Goal: Navigation & Orientation: Find specific page/section

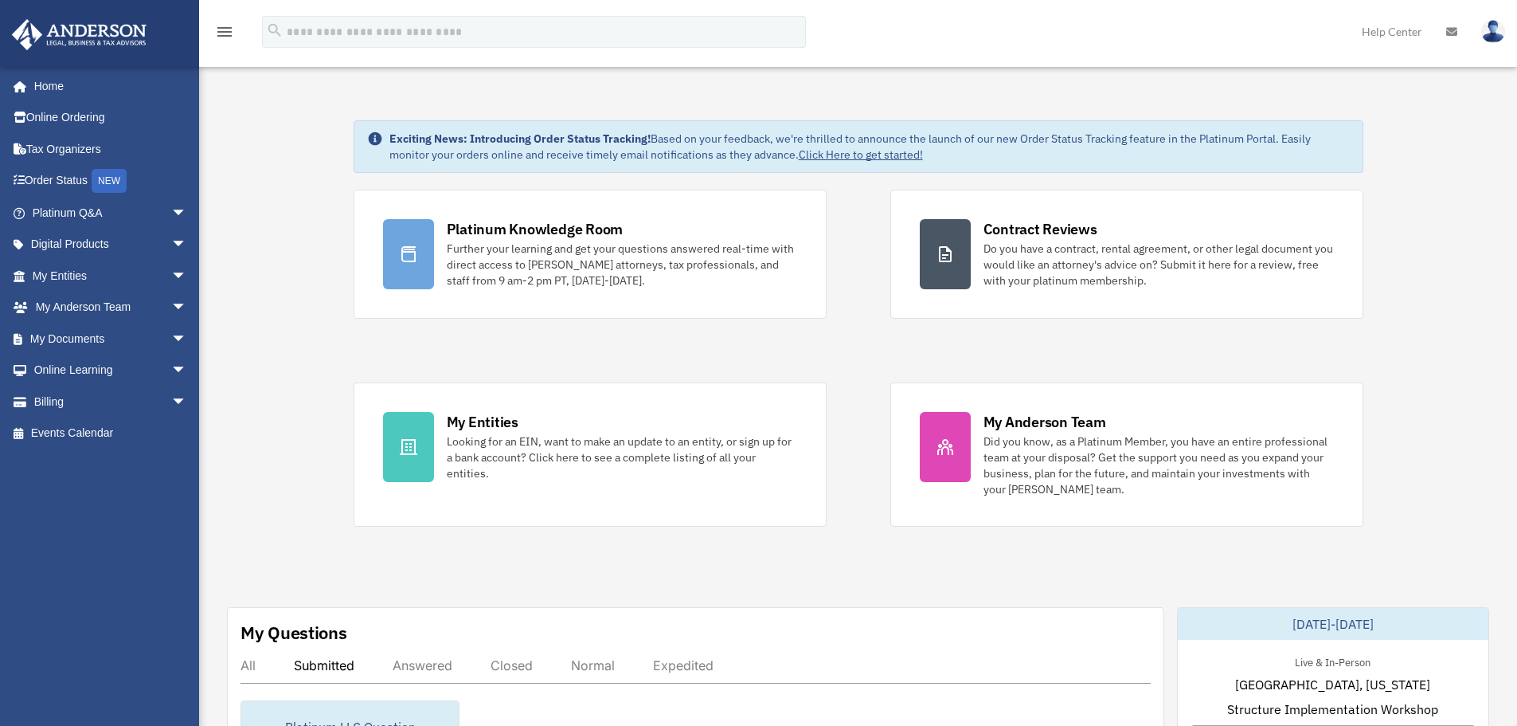
scroll to position [231, 0]
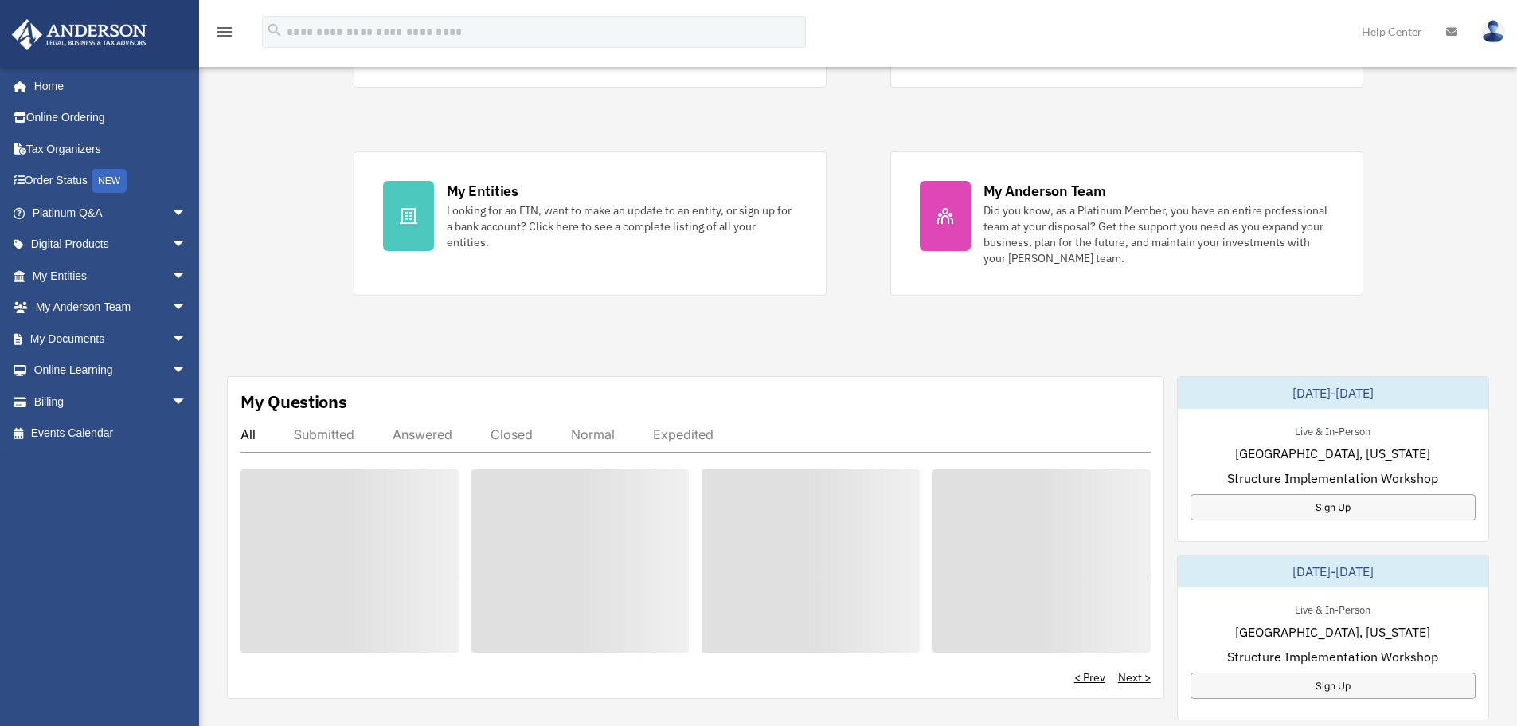
scroll to position [231, 0]
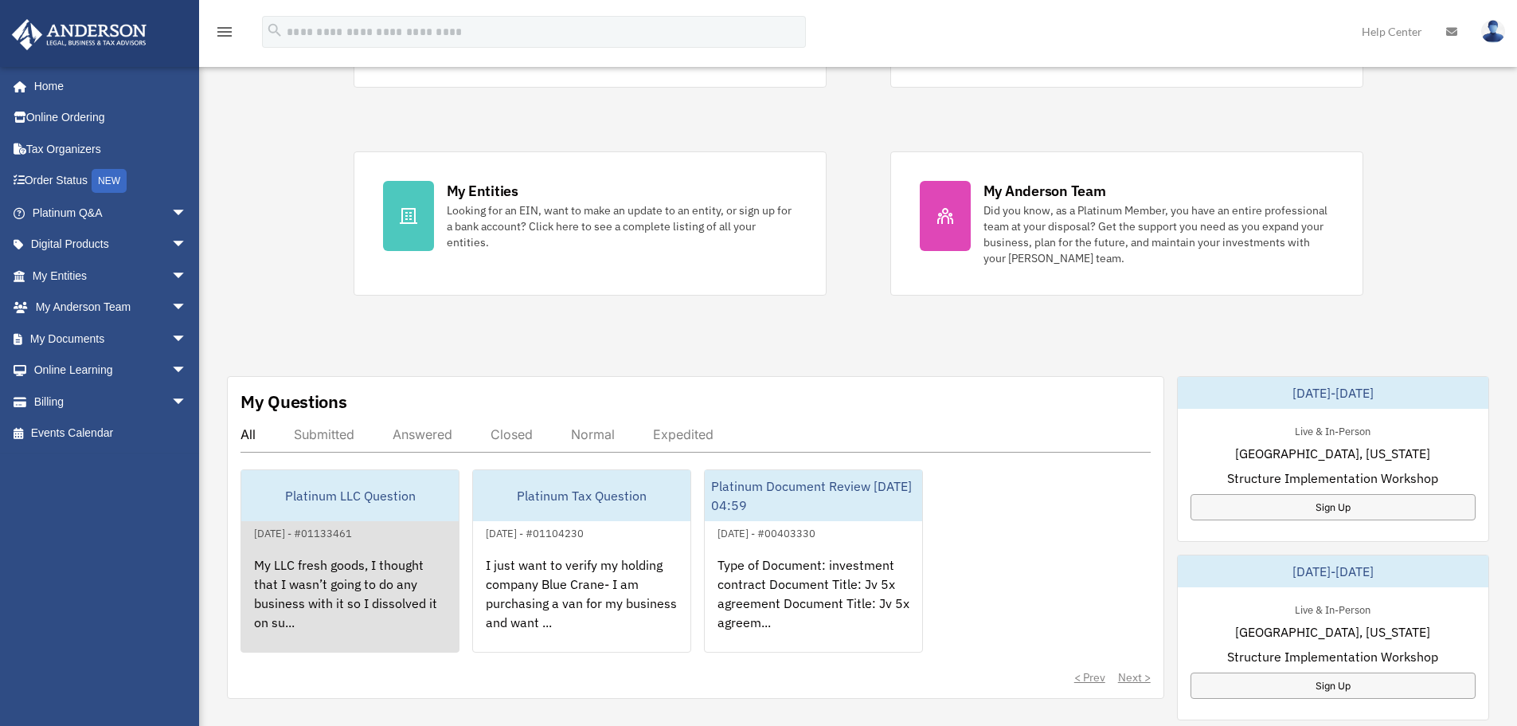
click at [319, 577] on div "My LLC fresh goods, I thought that I wasn’t going to do any business with it so…" at bounding box center [349, 604] width 217 height 124
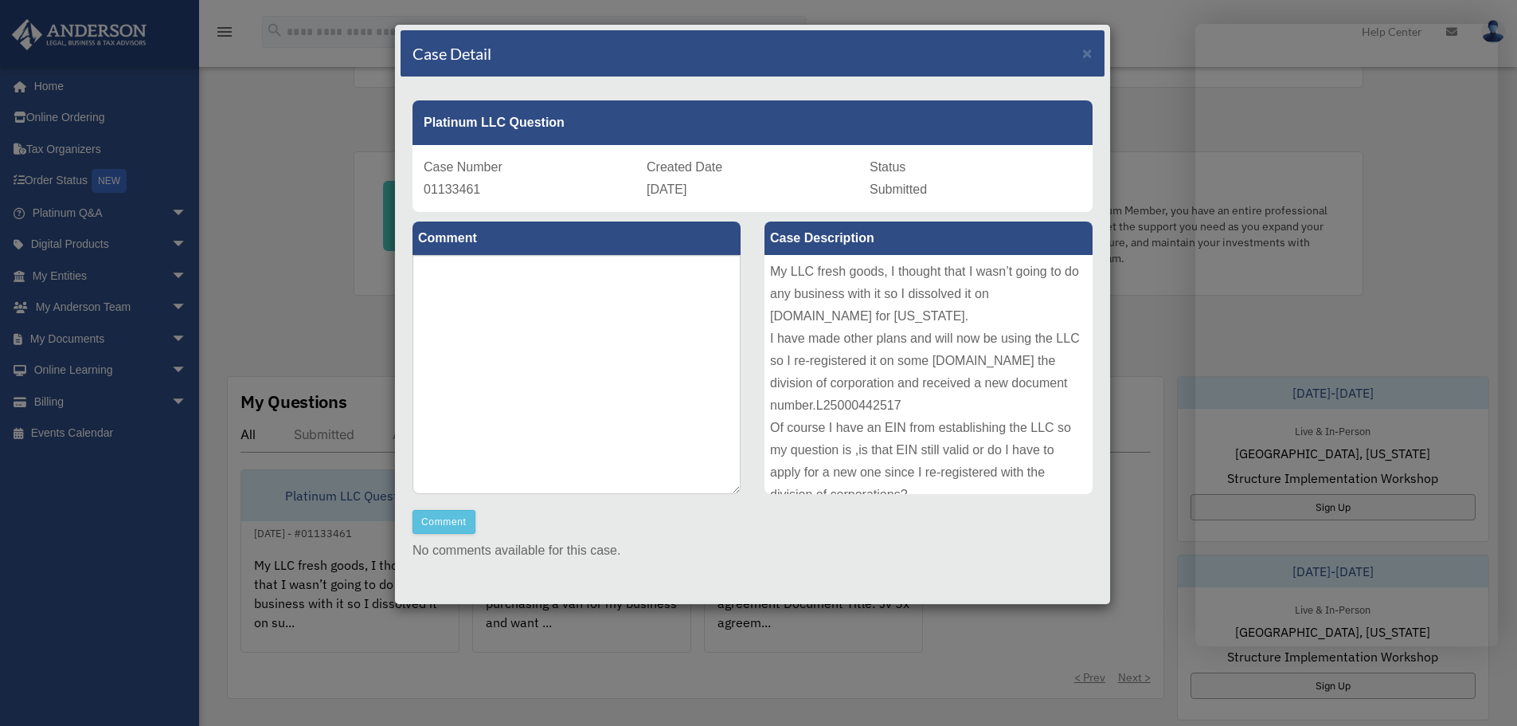
click at [1147, 25] on div "Case Detail × Platinum LLC Question Case Number 01133461 Created Date October 3…" at bounding box center [758, 363] width 1517 height 726
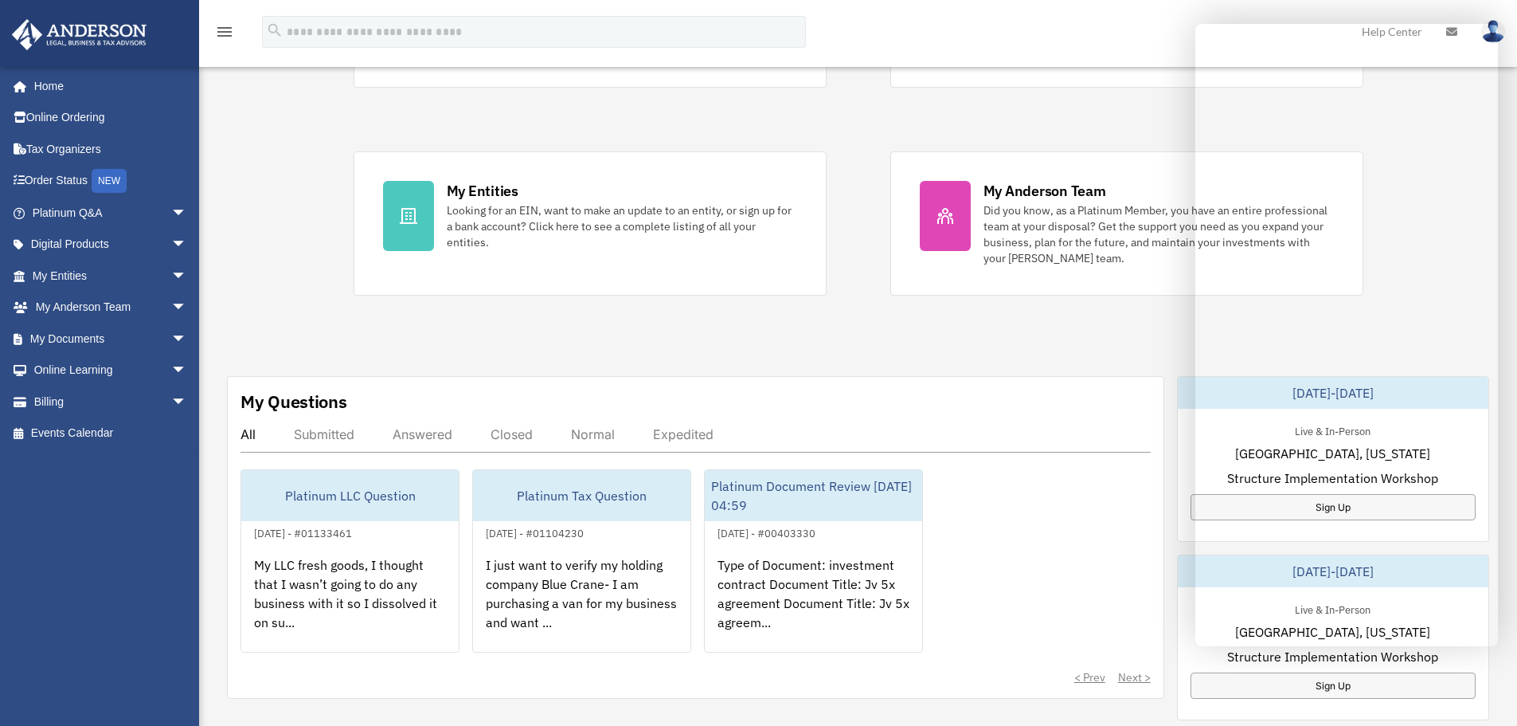
click at [954, 103] on div "Platinum Knowledge Room Further your learning and get your questions answered r…" at bounding box center [859, 127] width 1010 height 337
click at [879, 127] on div "Platinum Knowledge Room Further your learning and get your questions answered r…" at bounding box center [859, 127] width 1010 height 337
click at [65, 76] on link "Home" at bounding box center [111, 86] width 200 height 32
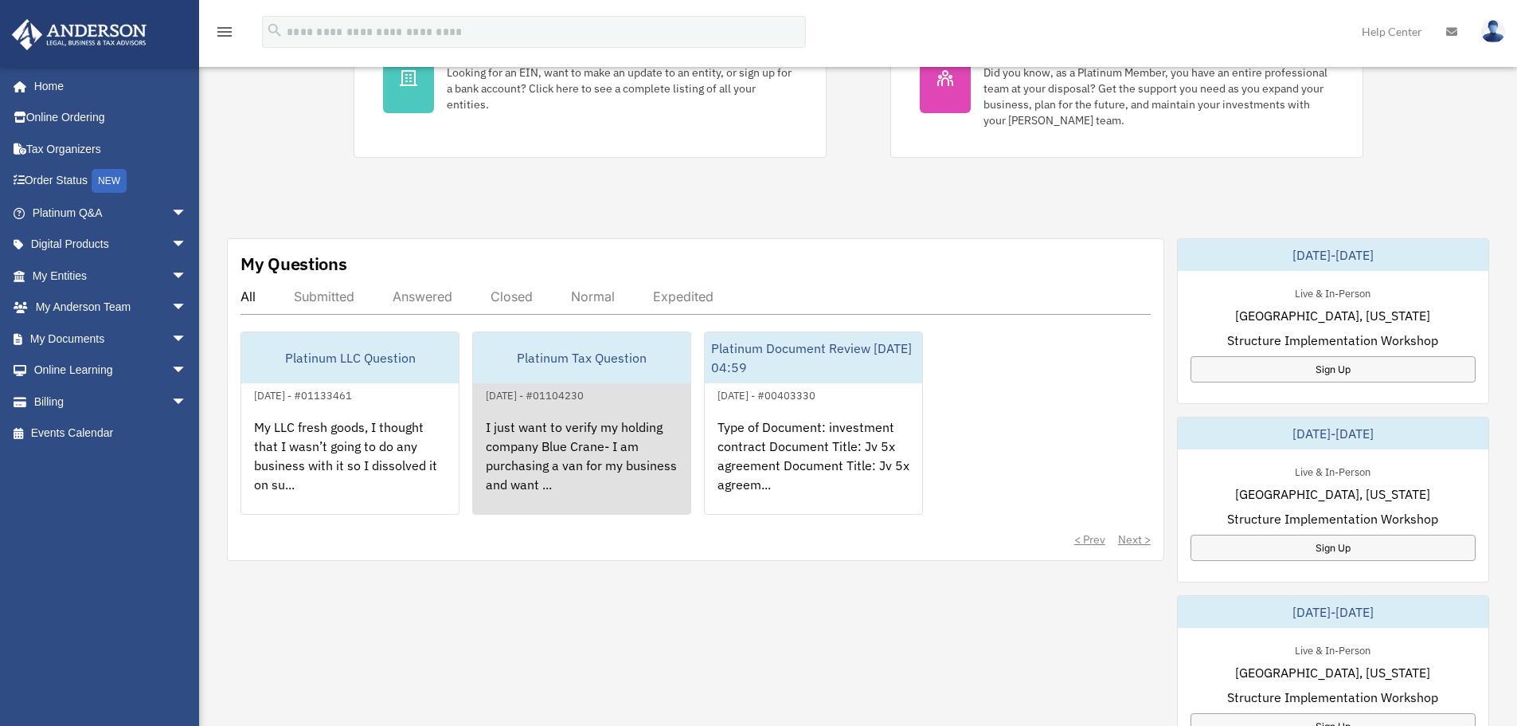
scroll to position [370, 0]
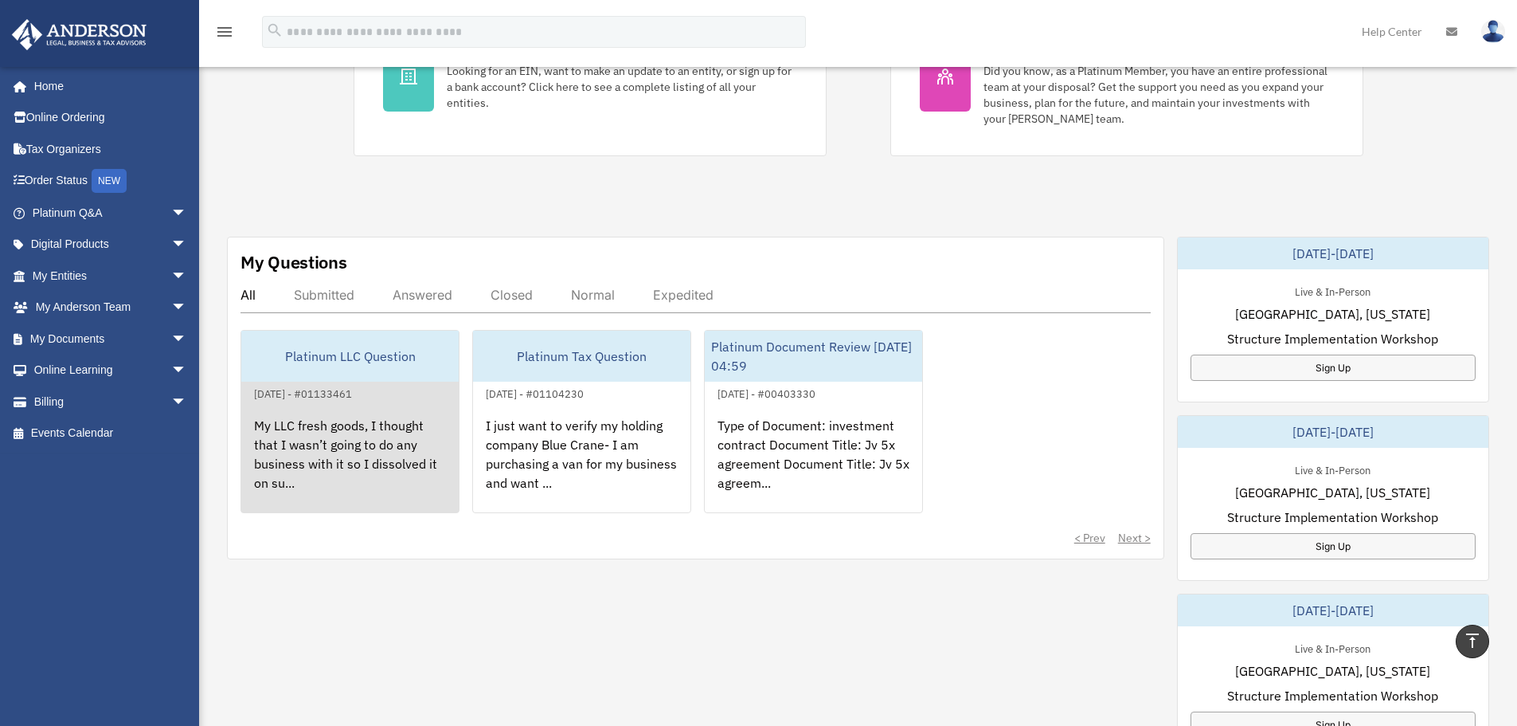
click at [278, 446] on div "My LLC fresh goods, I thought that I wasn’t going to do any business with it so…" at bounding box center [349, 465] width 217 height 124
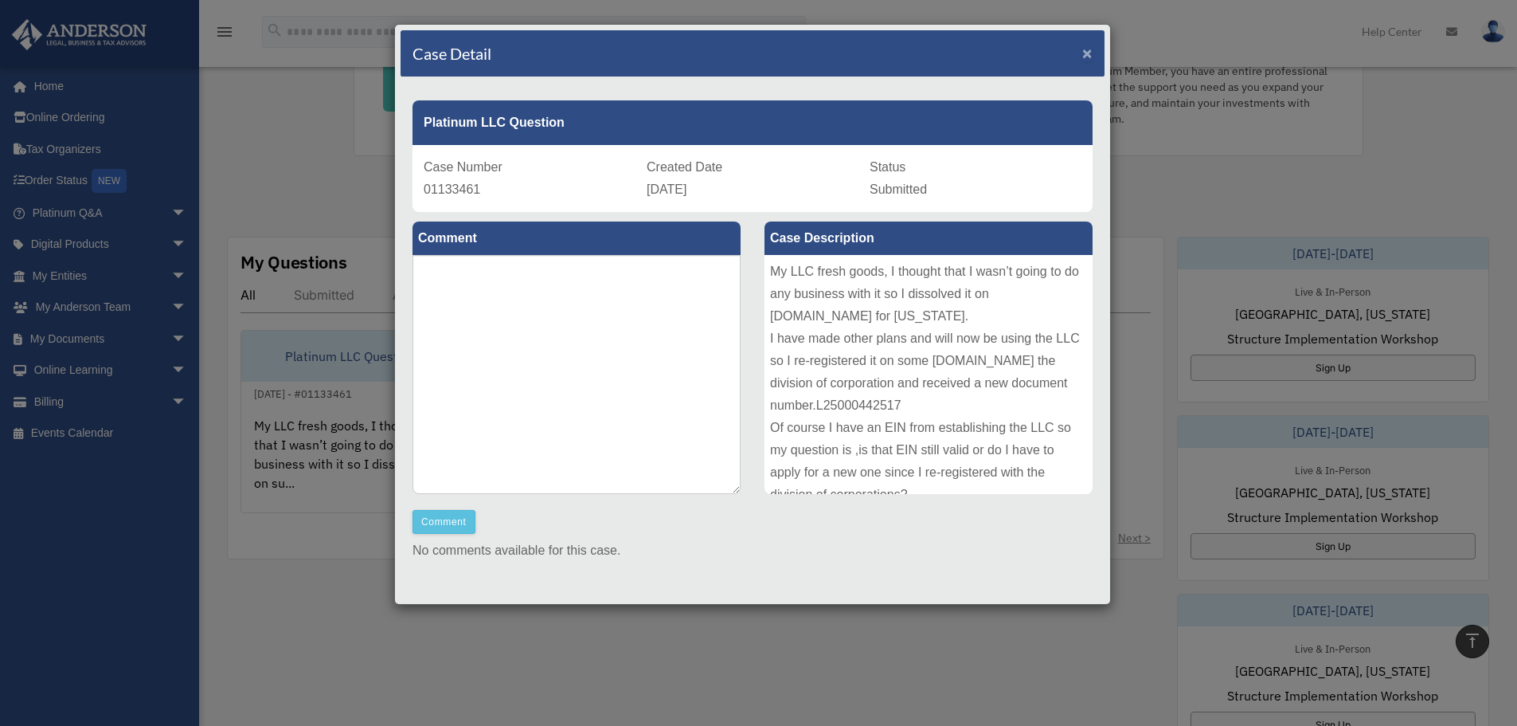
click at [1083, 49] on span "×" at bounding box center [1088, 53] width 10 height 18
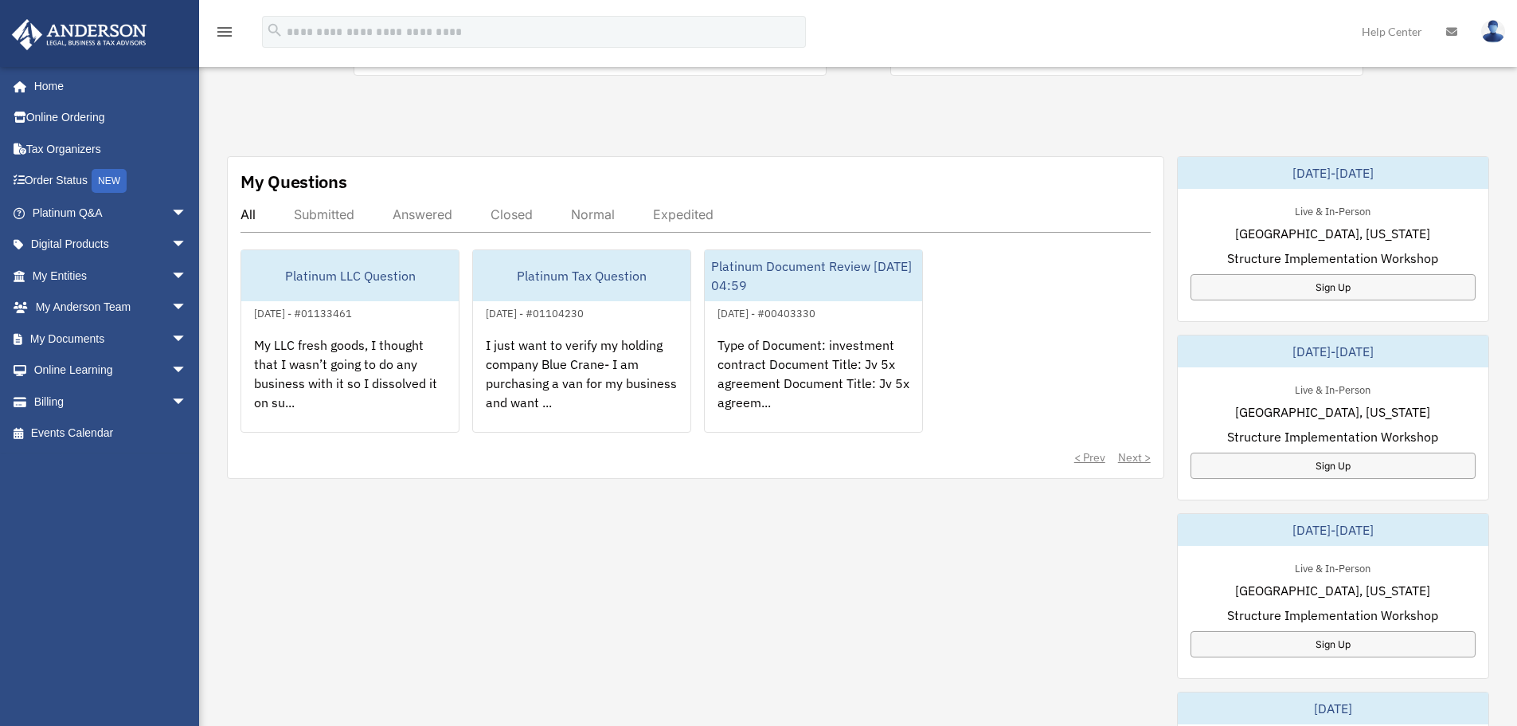
scroll to position [487, 0]
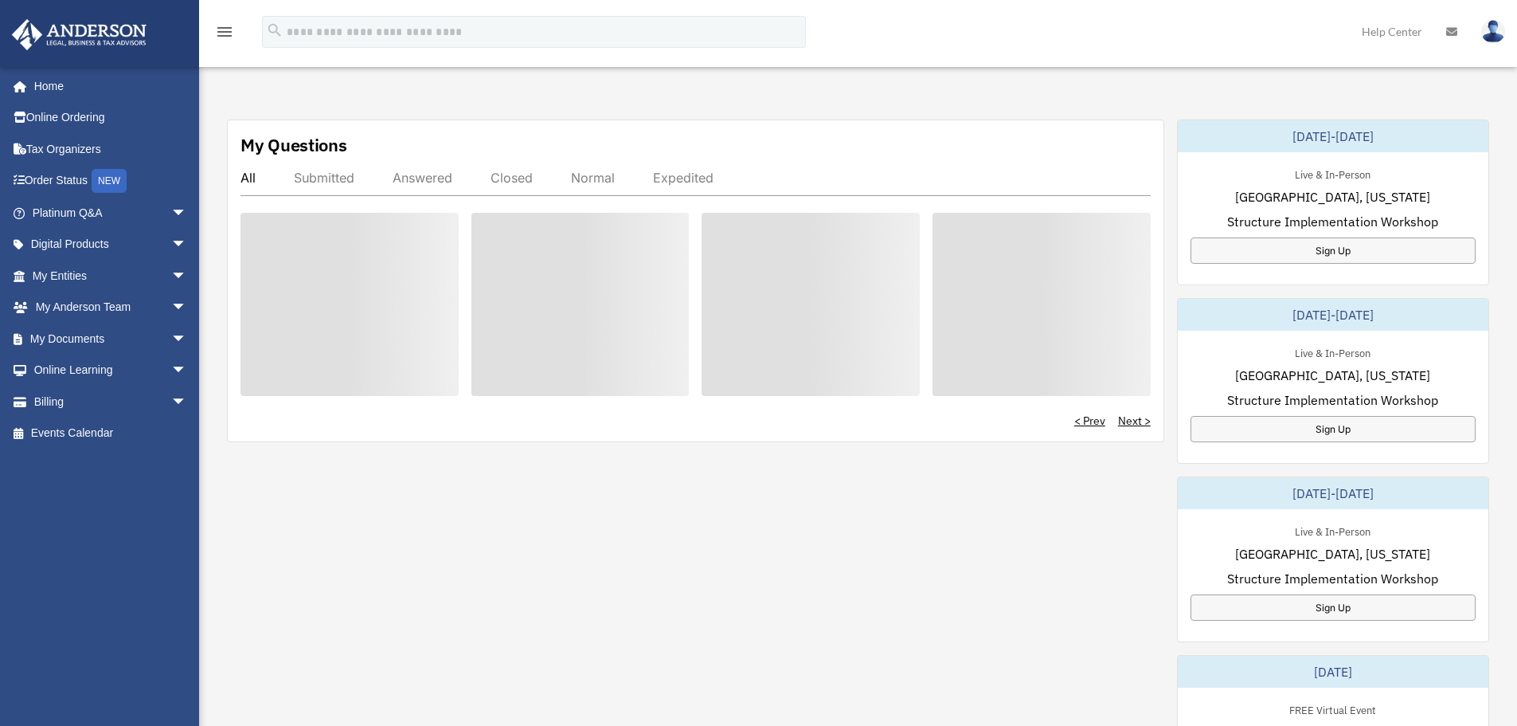
scroll to position [487, 0]
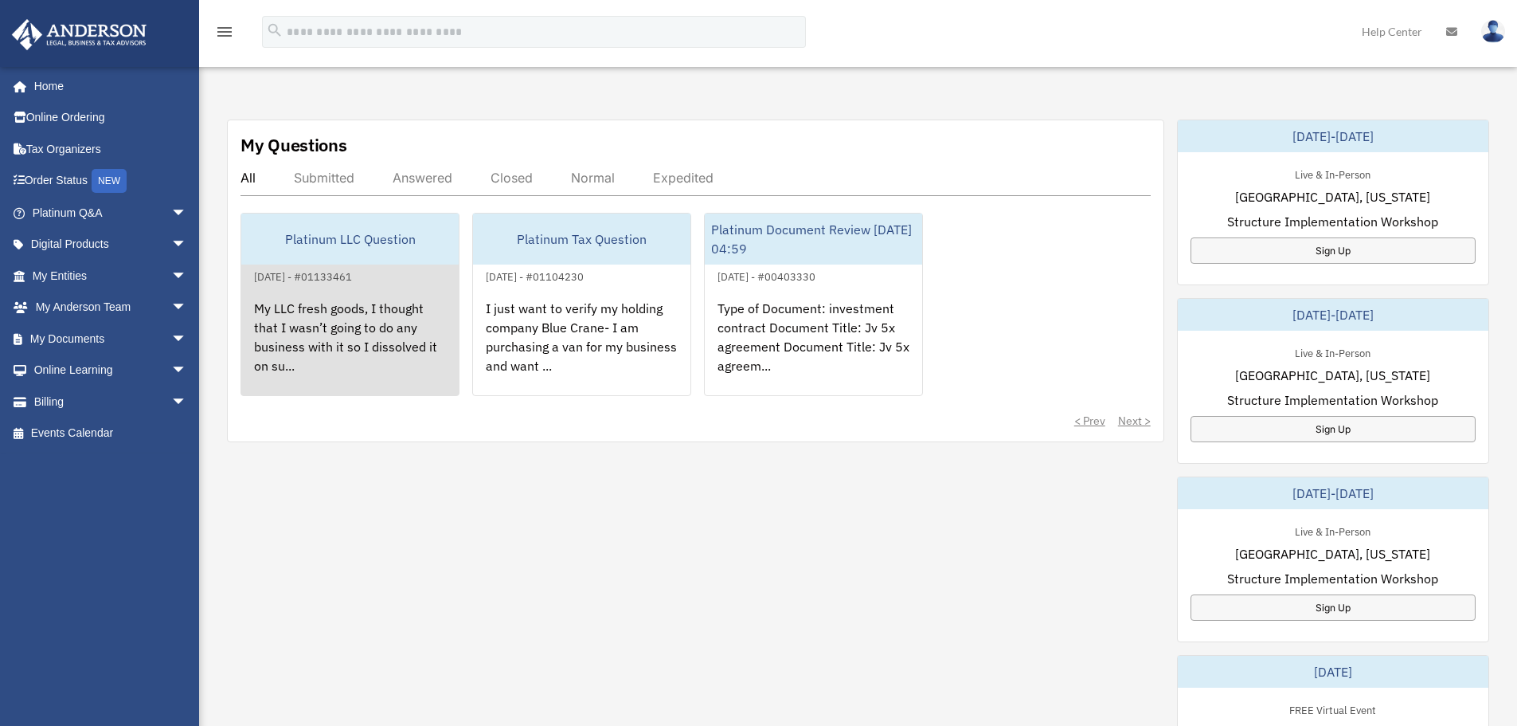
click at [360, 330] on div "My LLC fresh goods, I thought that I wasn’t going to do any business with it so…" at bounding box center [349, 348] width 217 height 124
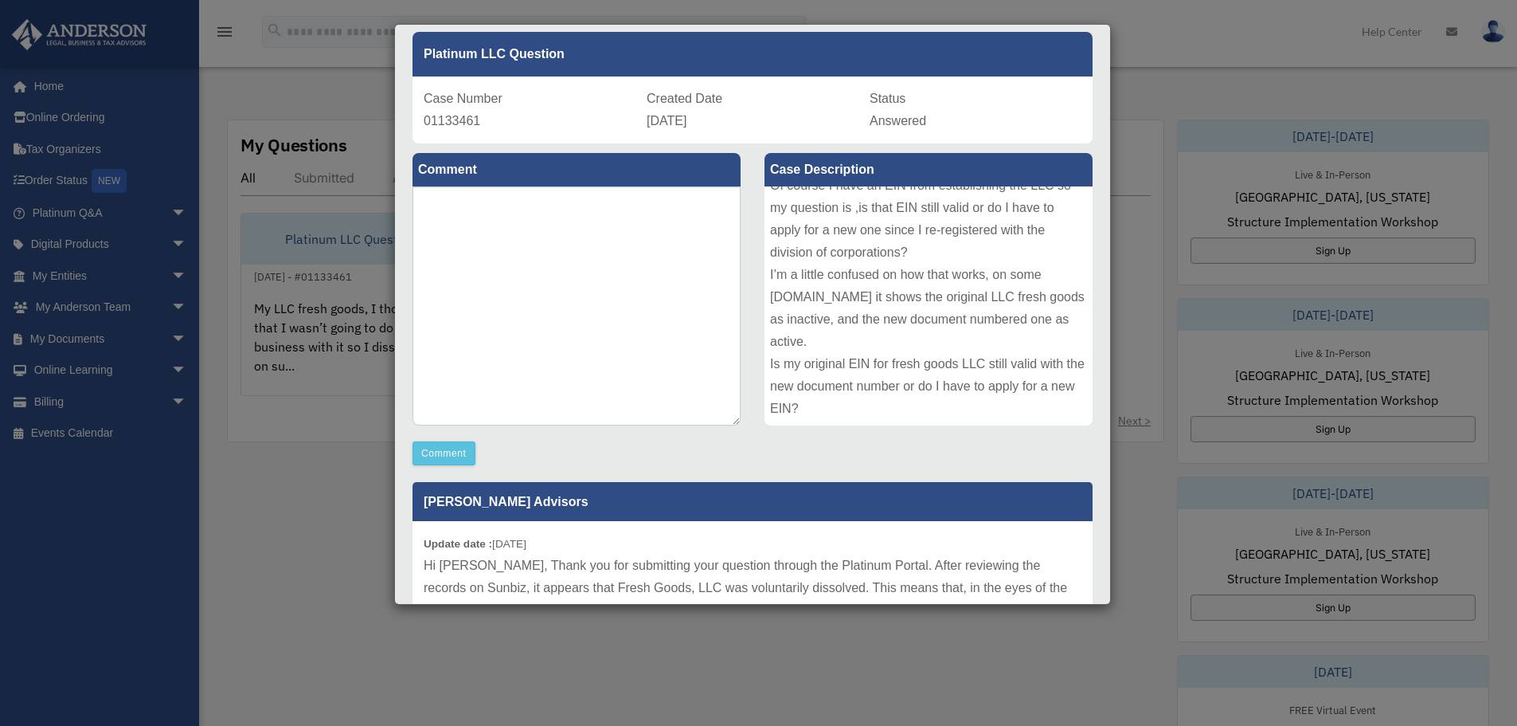
scroll to position [0, 0]
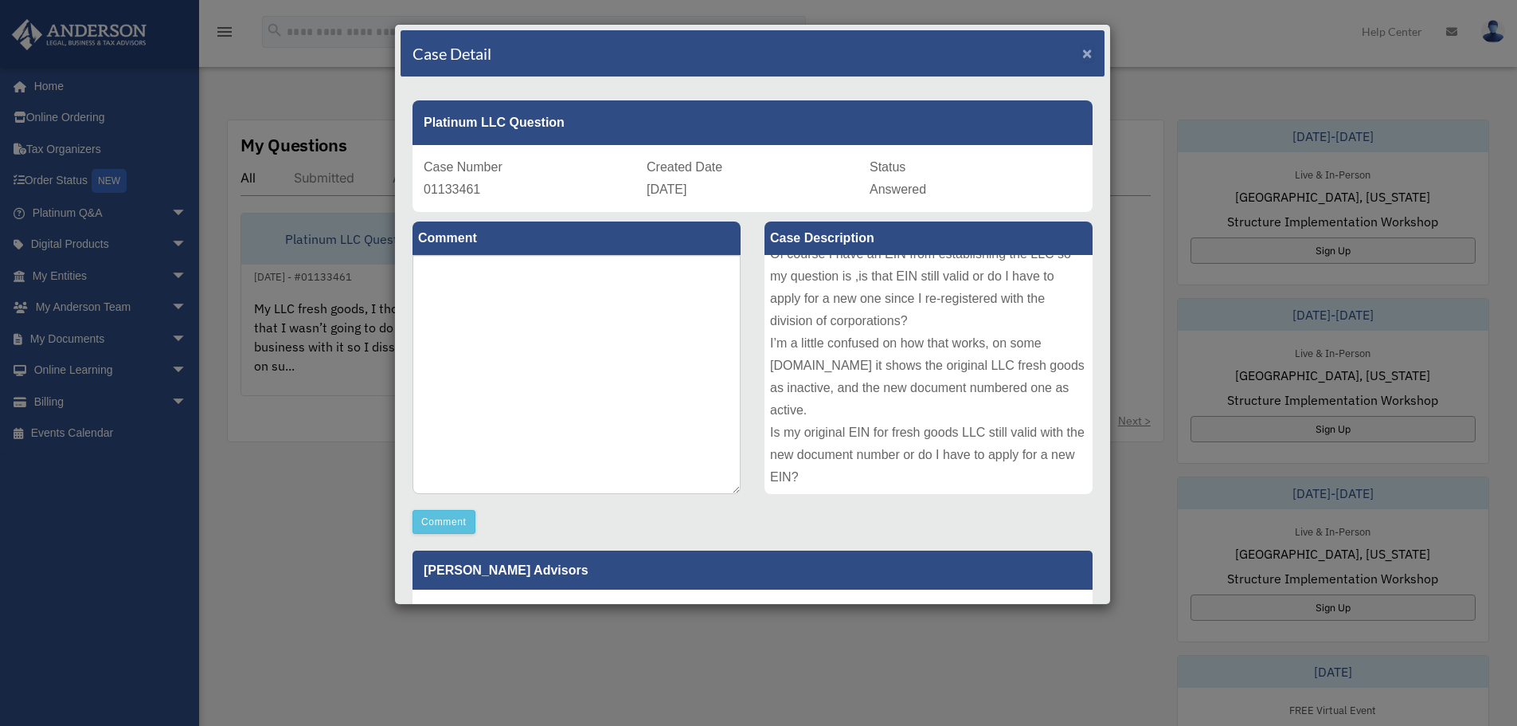
click at [1083, 45] on span "×" at bounding box center [1088, 53] width 10 height 18
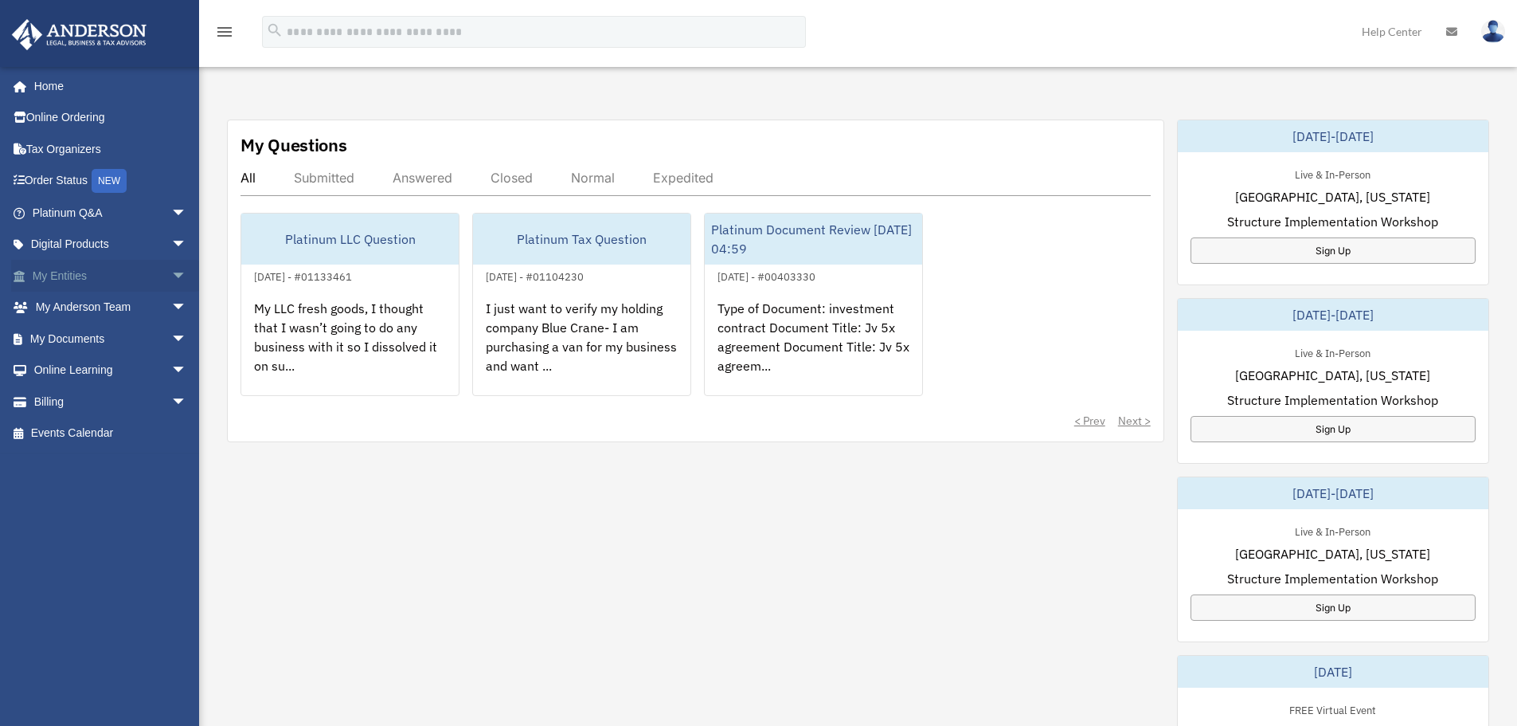
click at [65, 275] on link "My Entities arrow_drop_down" at bounding box center [111, 276] width 200 height 32
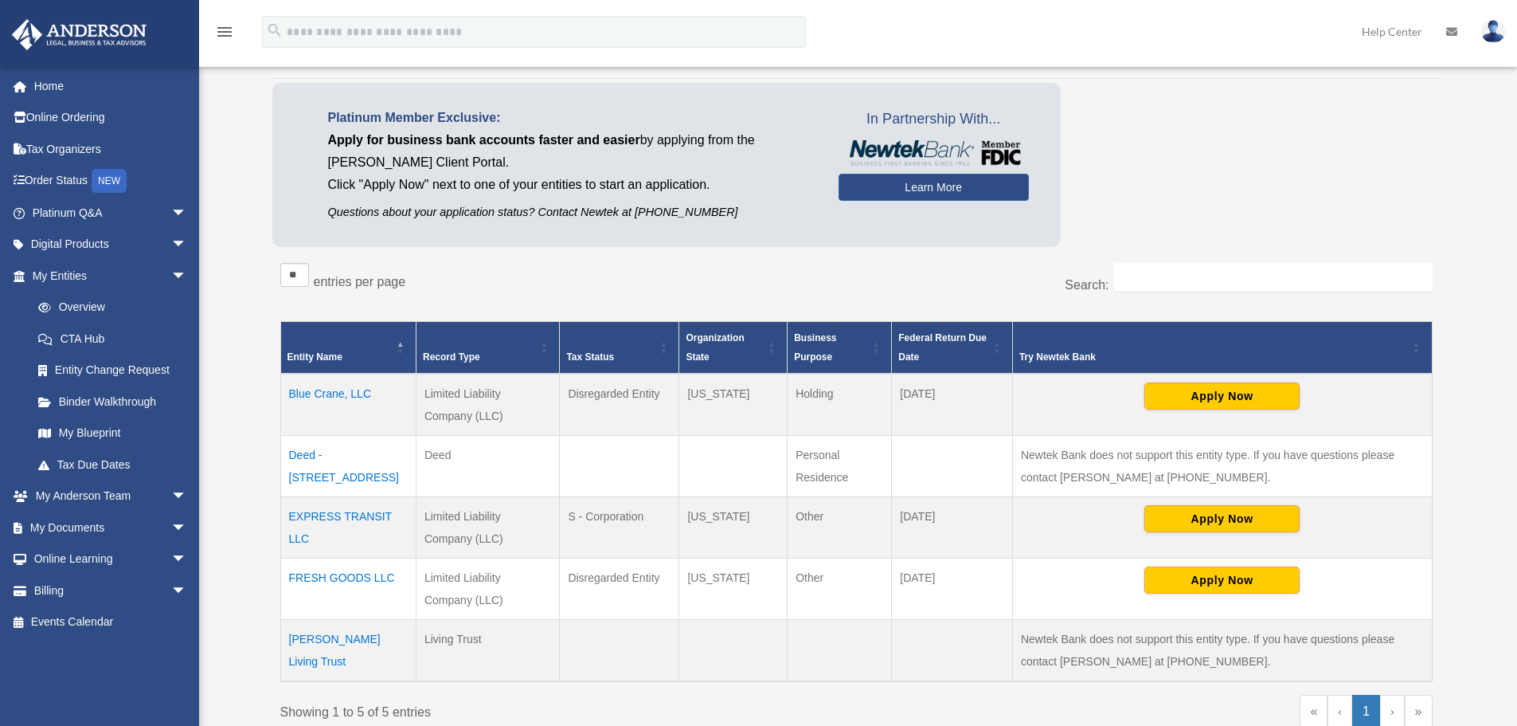
scroll to position [92, 0]
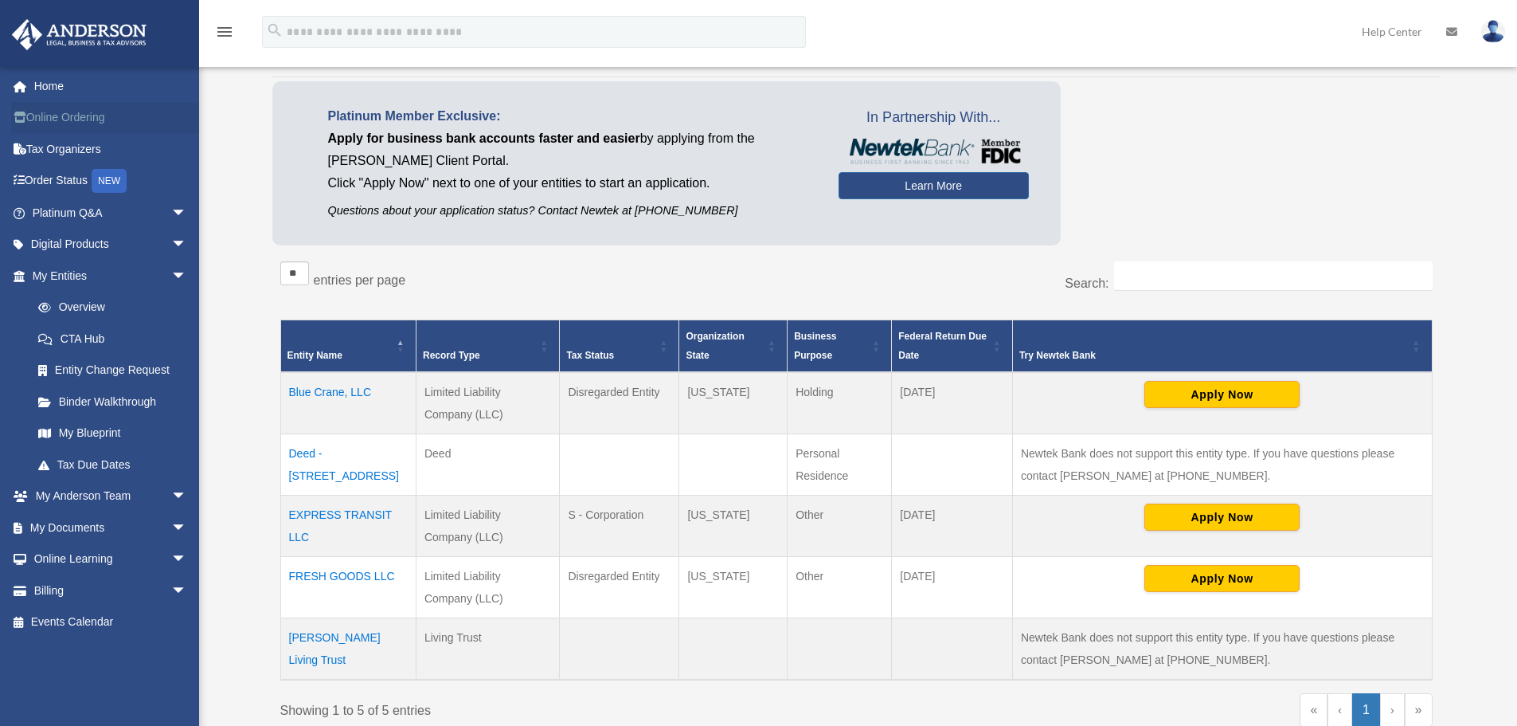
click at [74, 114] on link "Online Ordering" at bounding box center [111, 118] width 200 height 32
